Goal: Task Accomplishment & Management: Manage account settings

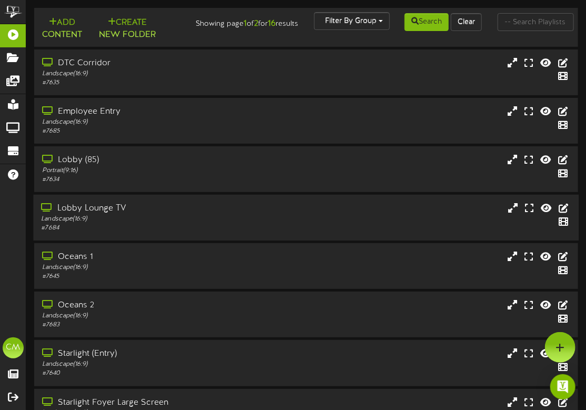
click at [237, 219] on div "Landscape ( 16:9 )" at bounding box center [146, 219] width 211 height 9
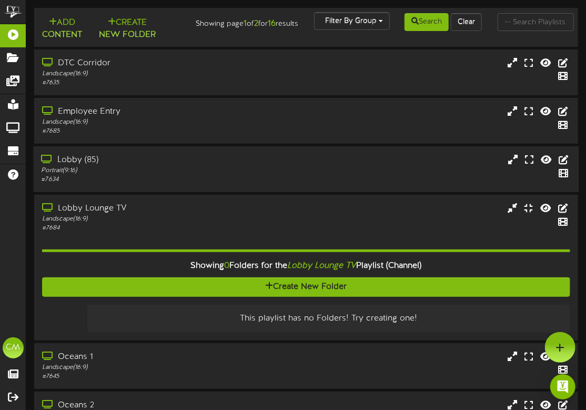
click at [182, 169] on div "Portrait ( 9:16 )" at bounding box center [146, 170] width 211 height 9
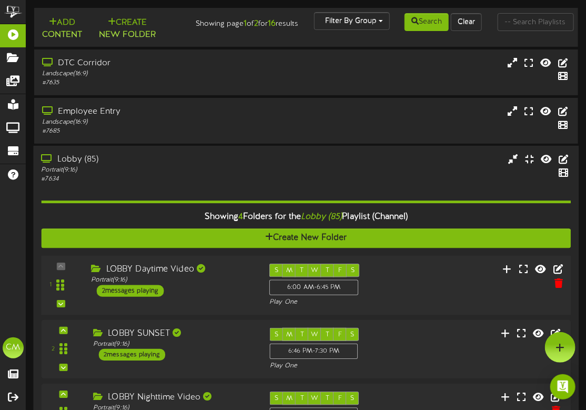
click at [154, 288] on div "2 messages playing" at bounding box center [130, 291] width 67 height 12
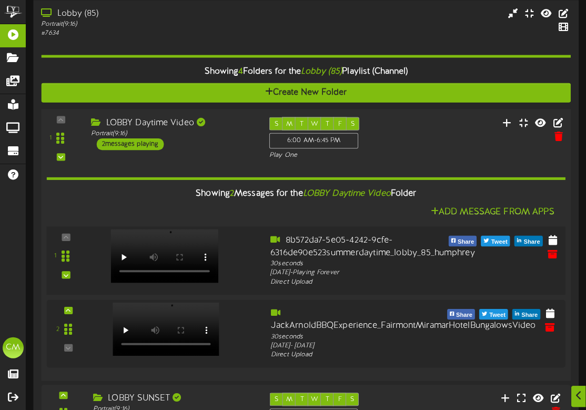
scroll to position [201, 0]
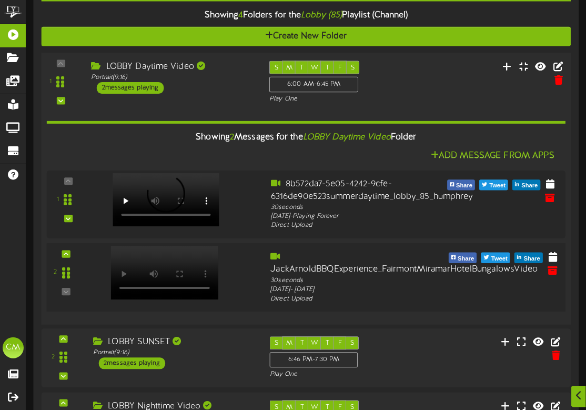
click at [218, 280] on div at bounding box center [164, 262] width 124 height 54
click at [556, 256] on icon at bounding box center [553, 256] width 11 height 12
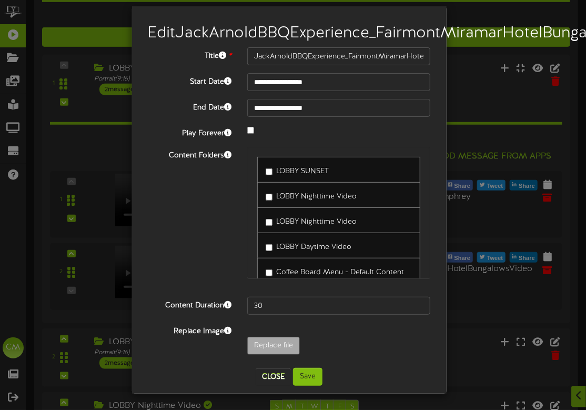
scroll to position [11, 0]
click at [271, 117] on input "**********" at bounding box center [339, 108] width 184 height 18
click at [467, 23] on div "**********" at bounding box center [293, 205] width 586 height 410
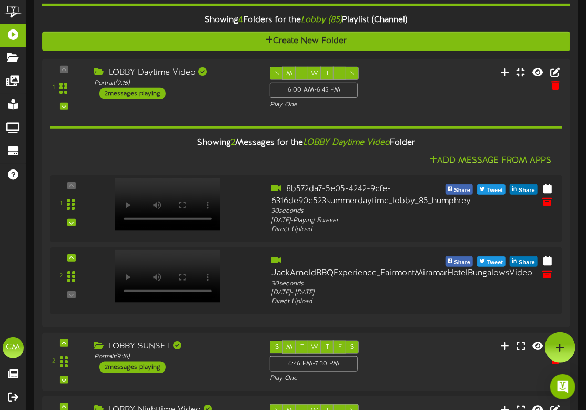
scroll to position [0, 0]
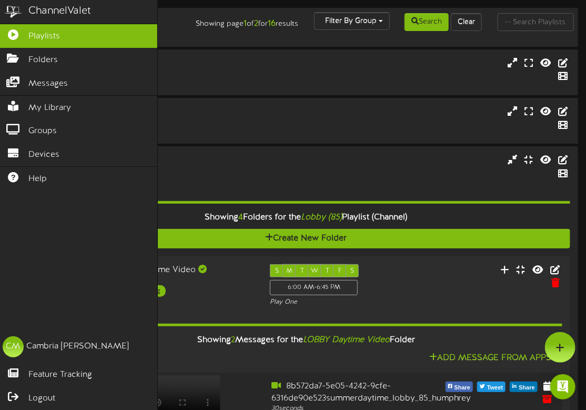
click at [27, 13] on div "ChannelValet" at bounding box center [78, 12] width 157 height 24
click at [19, 14] on img at bounding box center [13, 12] width 26 height 24
click at [11, 12] on img at bounding box center [13, 12] width 26 height 24
click at [52, 10] on div "ChannelValet" at bounding box center [59, 11] width 63 height 15
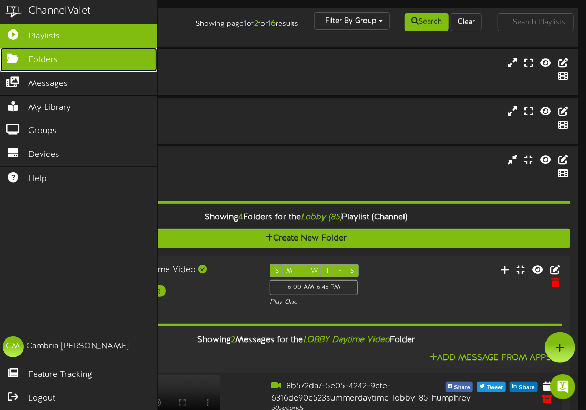
click at [29, 54] on span "Folders" at bounding box center [42, 60] width 29 height 12
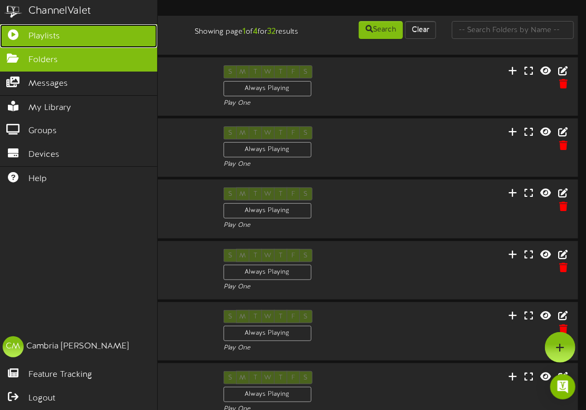
click at [27, 34] on link "Playlists" at bounding box center [78, 36] width 157 height 24
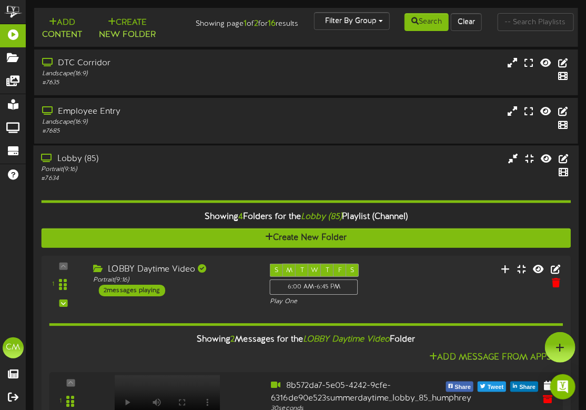
click at [168, 201] on hr at bounding box center [306, 201] width 530 height 3
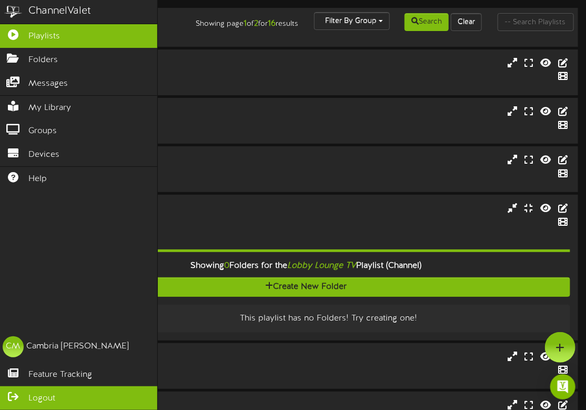
click at [22, 396] on icon at bounding box center [13, 395] width 26 height 8
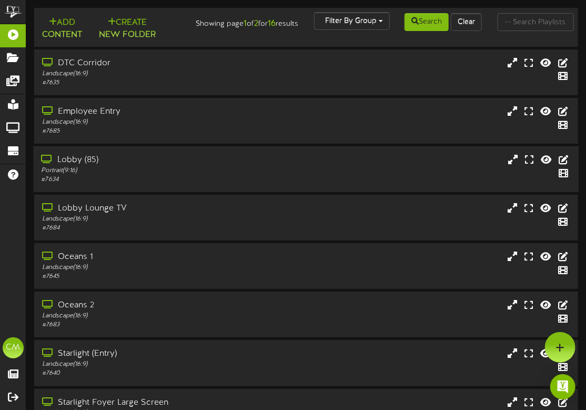
click at [139, 160] on div "Lobby (85)" at bounding box center [146, 160] width 211 height 12
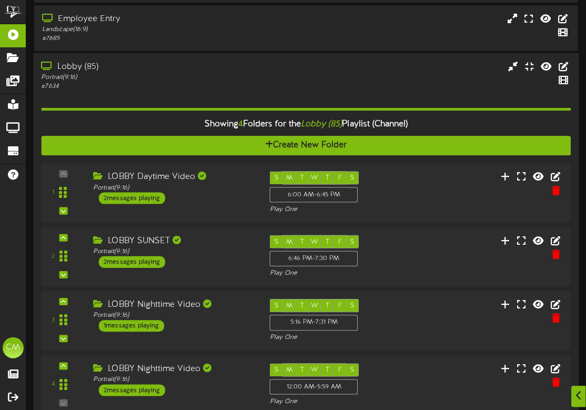
scroll to position [116, 0]
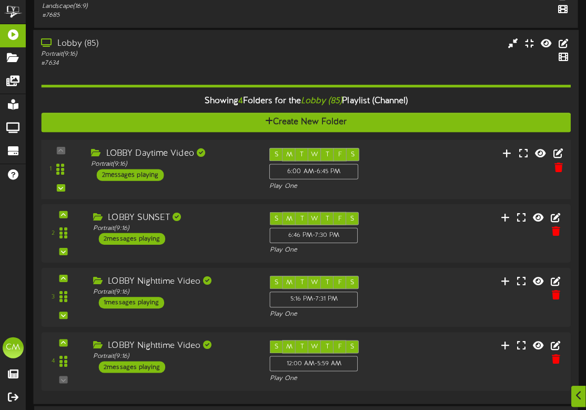
click at [217, 171] on div "LOBBY Daytime Video Portrait ( 9:16 ) 2 messages playing" at bounding box center [172, 164] width 178 height 33
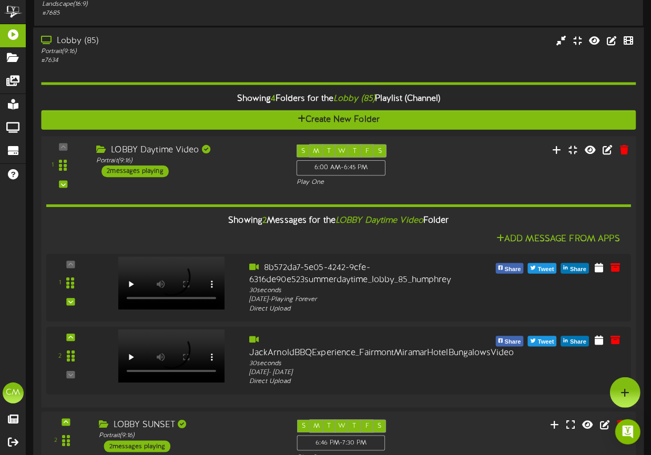
scroll to position [115, 0]
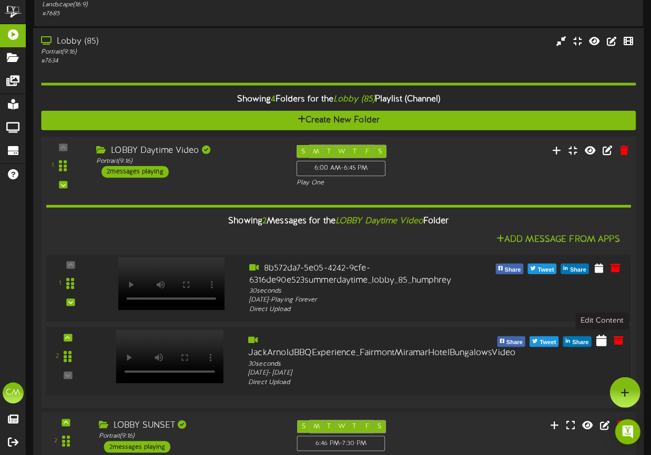
click at [594, 345] on icon at bounding box center [602, 340] width 11 height 12
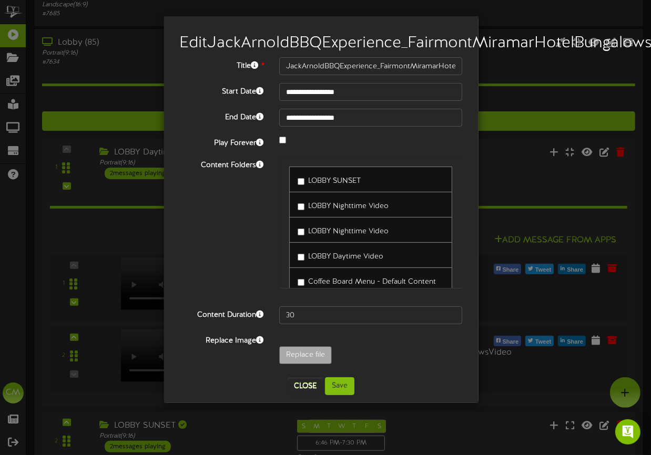
click at [309, 261] on span "LOBBY Daytime Video" at bounding box center [345, 257] width 75 height 8
click at [235, 294] on div "Content Folders LOBBY SUNSET LOBBY Nighttime Video LOBBY Nighttime Video" at bounding box center [321, 228] width 299 height 142
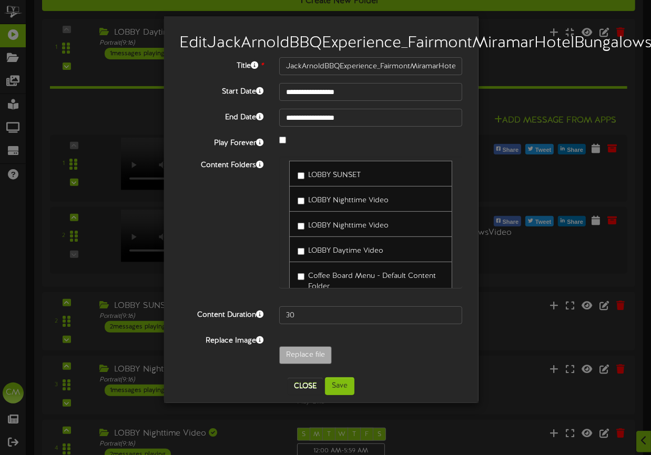
scroll to position [0, 0]
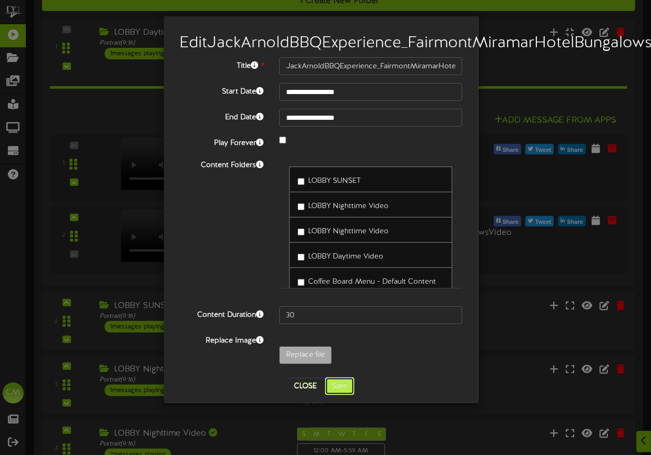
click at [343, 395] on button "Save" at bounding box center [339, 387] width 29 height 18
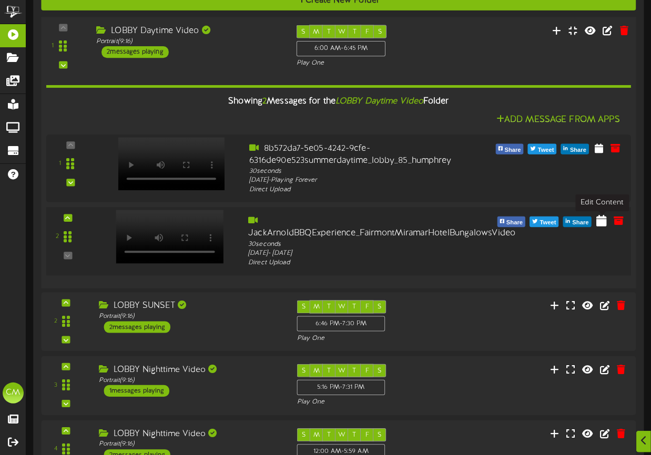
click at [594, 225] on icon at bounding box center [602, 221] width 11 height 12
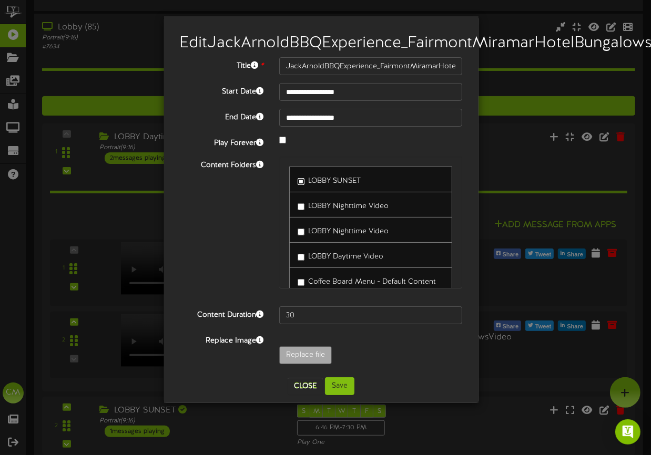
scroll to position [130, 0]
click at [341, 395] on button "Save" at bounding box center [339, 387] width 29 height 18
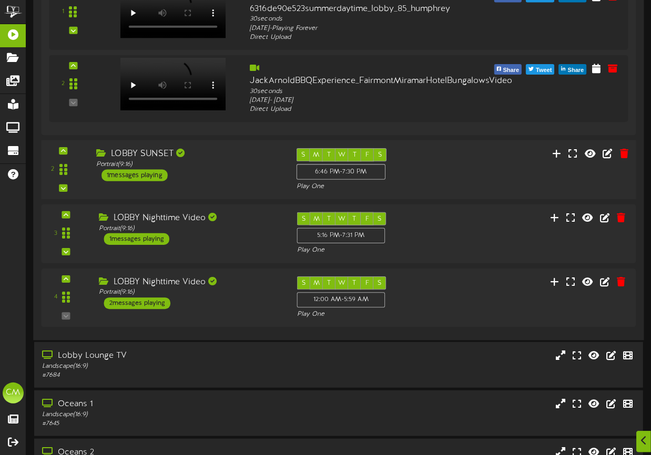
scroll to position [387, 0]
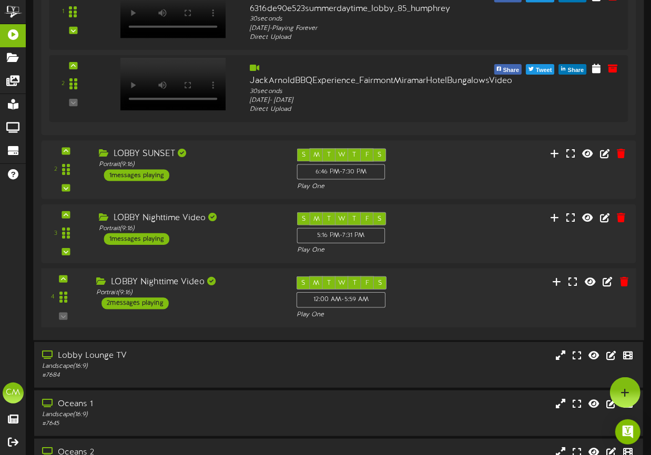
click at [256, 301] on div "LOBBY Nighttime Video Portrait ( 9:16 ) 2 messages playing" at bounding box center [188, 293] width 200 height 33
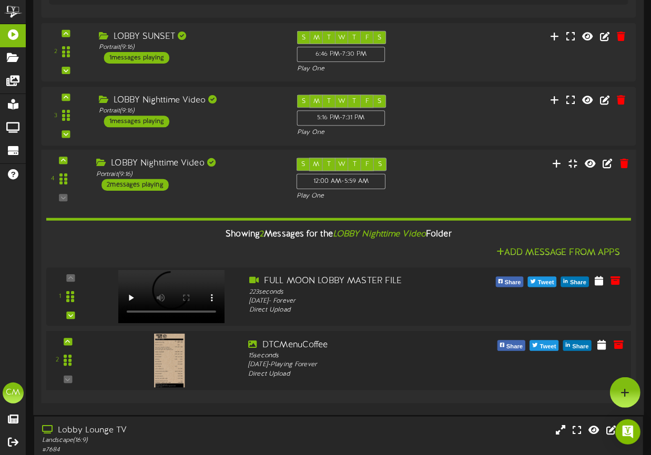
scroll to position [504, 0]
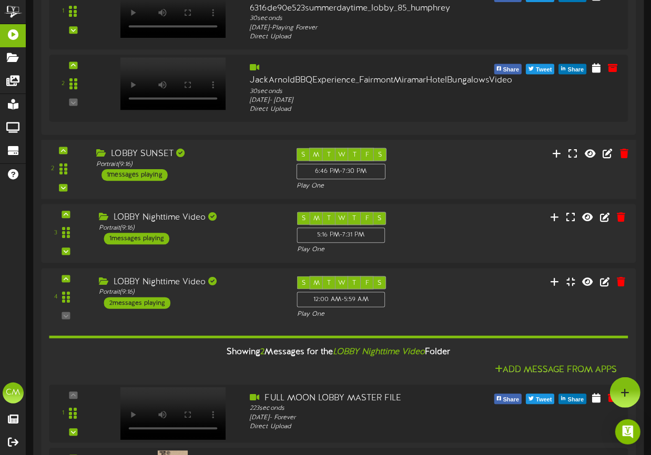
click at [245, 173] on div "LOBBY SUNSET Portrait ( 9:16 ) 1 messages playing" at bounding box center [188, 164] width 200 height 33
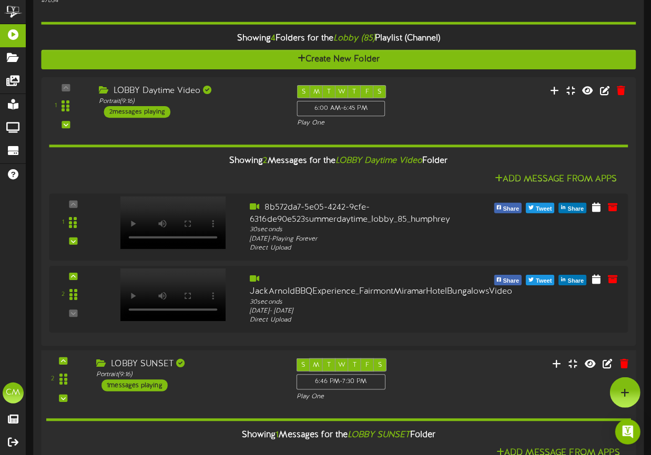
scroll to position [160, 0]
